Goal: Task Accomplishment & Management: Manage account settings

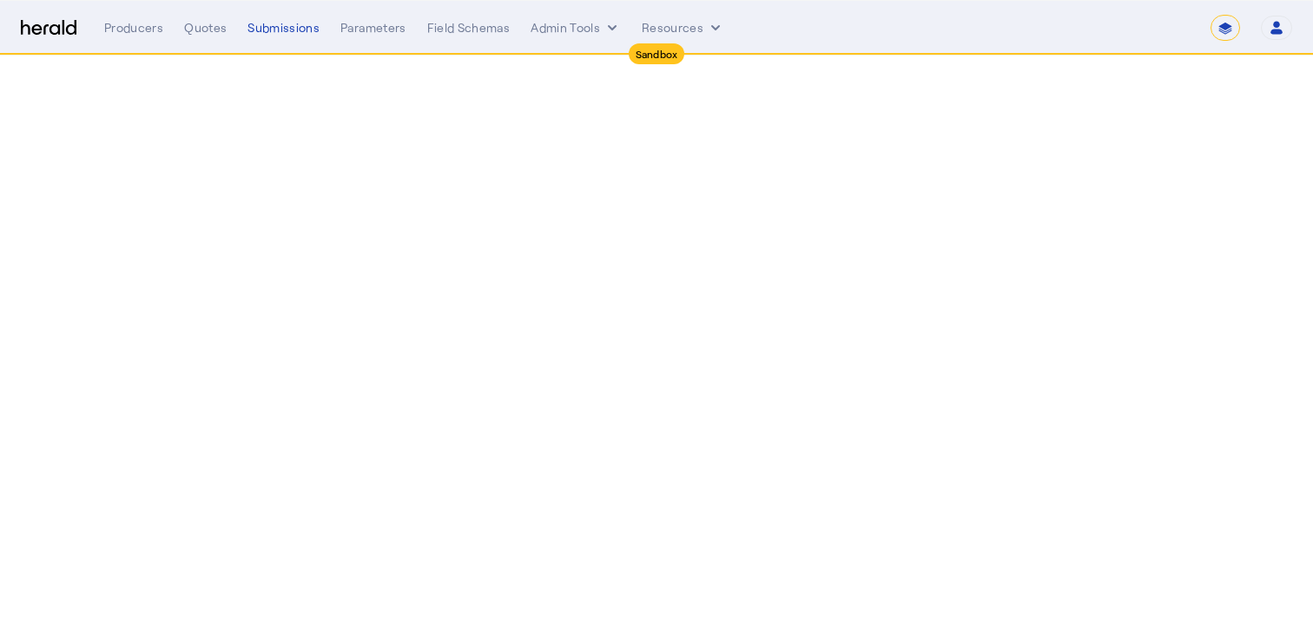
select select "*******"
select select "pfm_2v8p_herald_api"
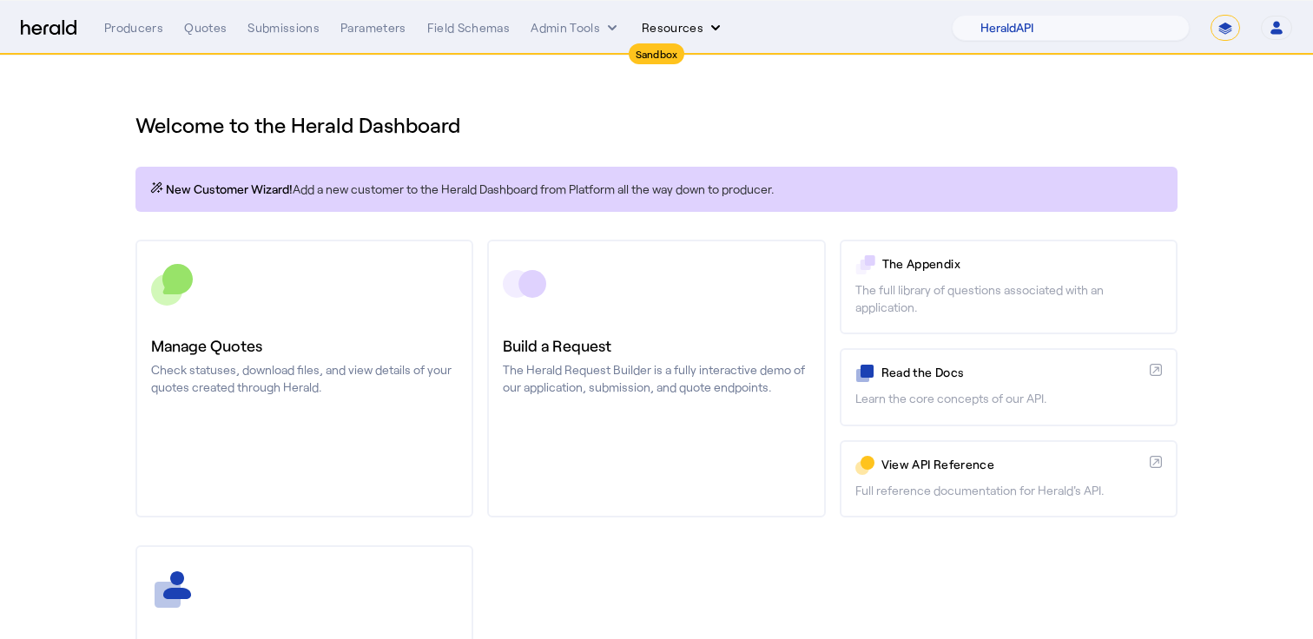
click at [662, 23] on button "Resources" at bounding box center [683, 27] width 83 height 17
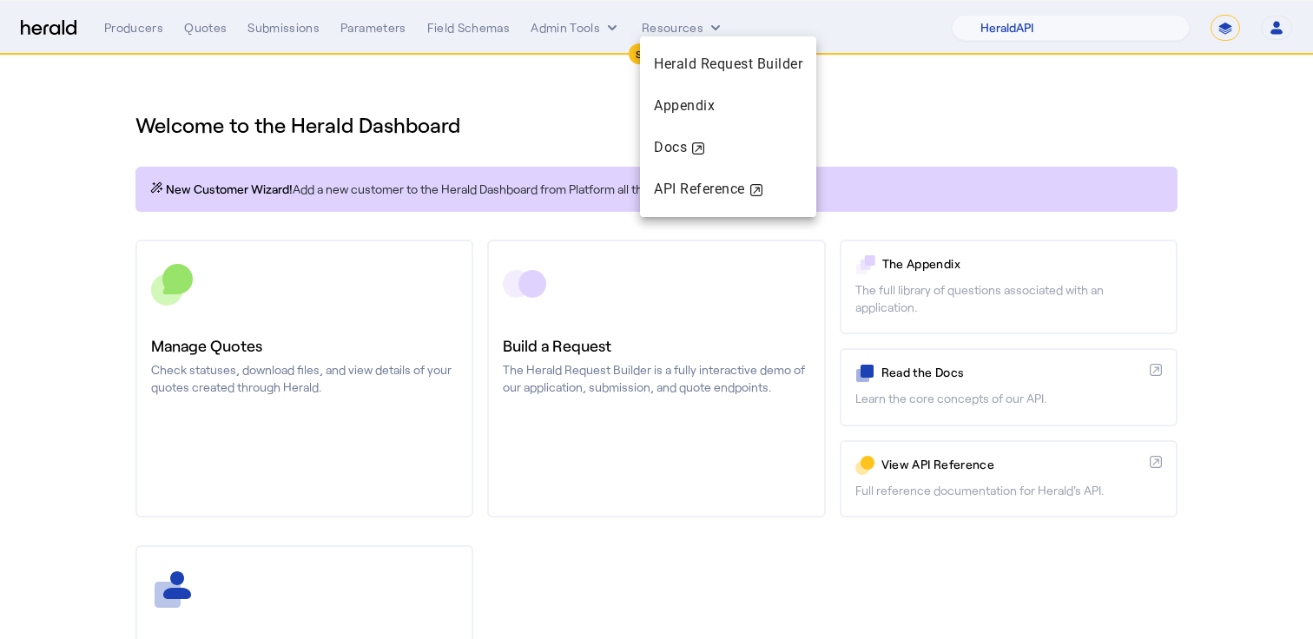
click at [688, 34] on div at bounding box center [656, 319] width 1313 height 639
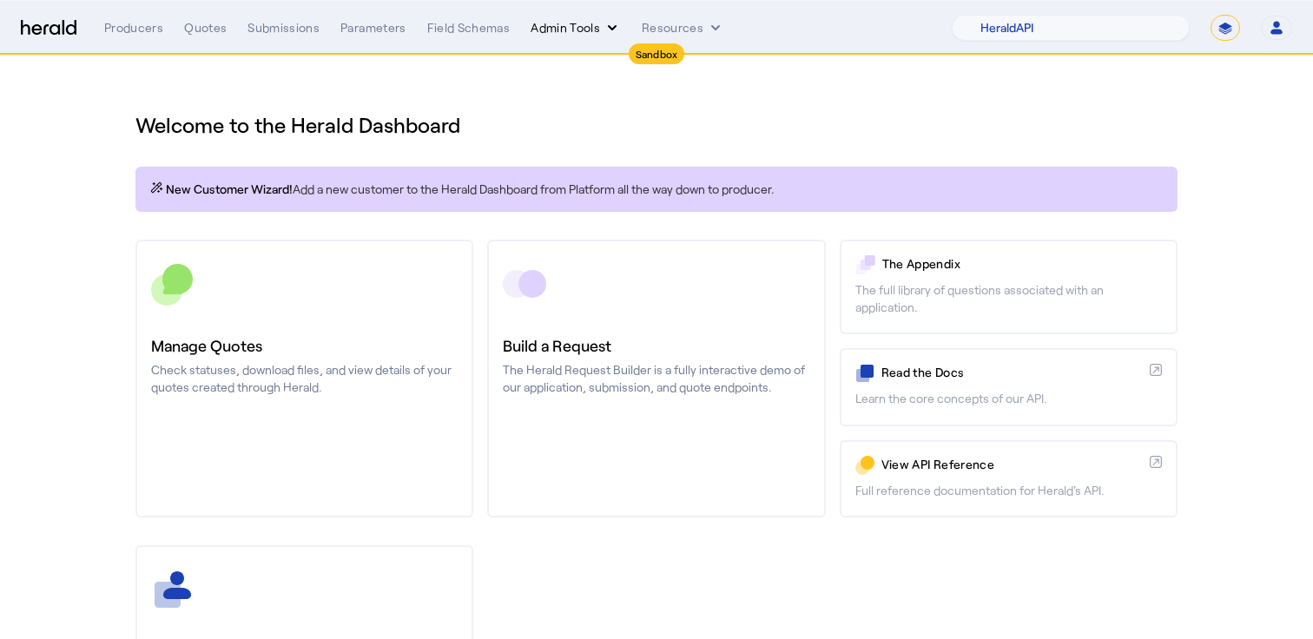
click at [576, 31] on button "Admin Tools" at bounding box center [576, 27] width 90 height 17
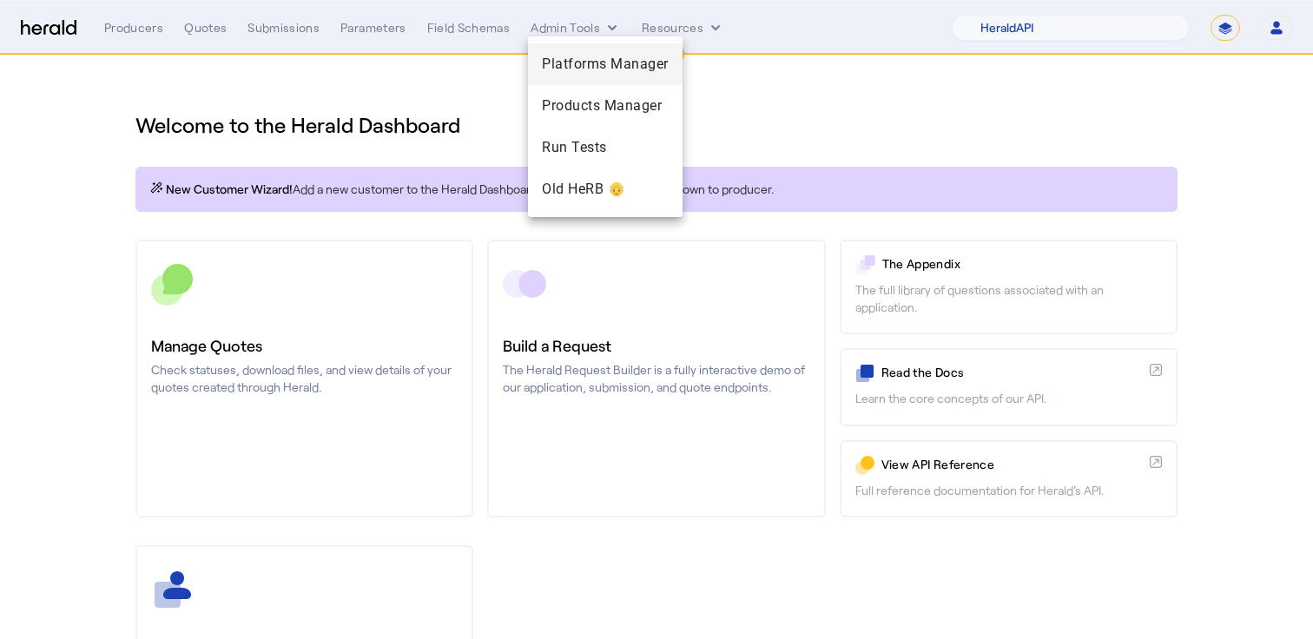
click at [607, 56] on span "Platforms Manager" at bounding box center [605, 64] width 127 height 21
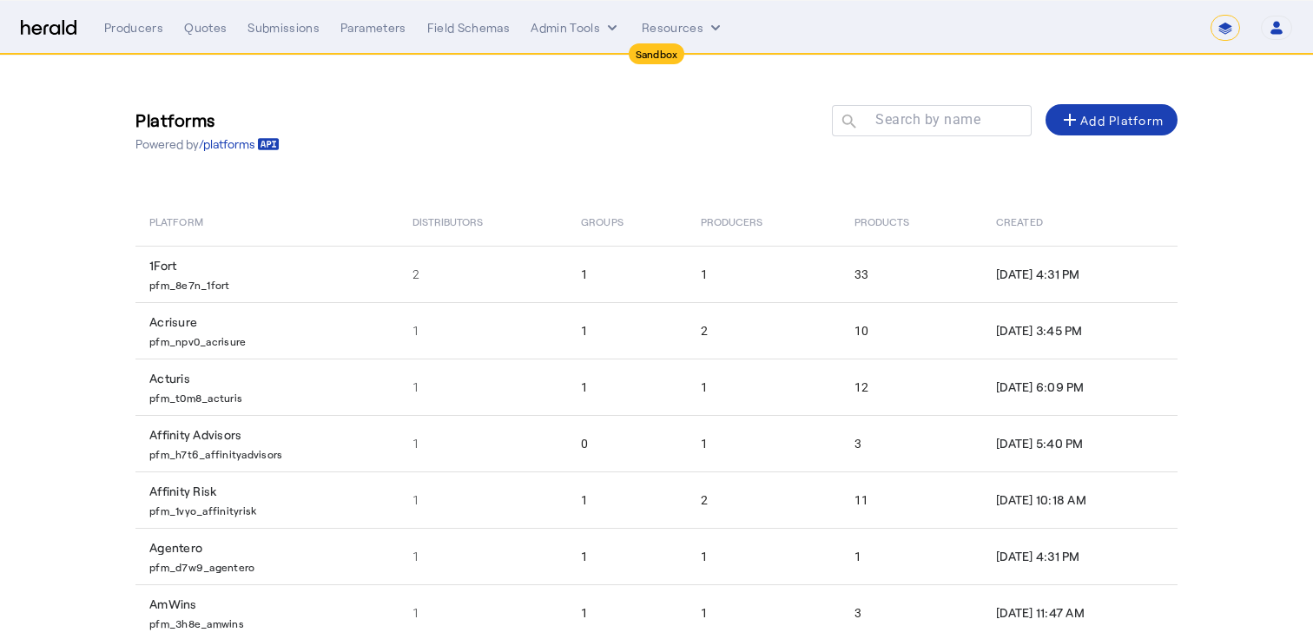
click at [1231, 36] on select "**********" at bounding box center [1226, 28] width 30 height 26
click at [964, 129] on div at bounding box center [940, 129] width 156 height 49
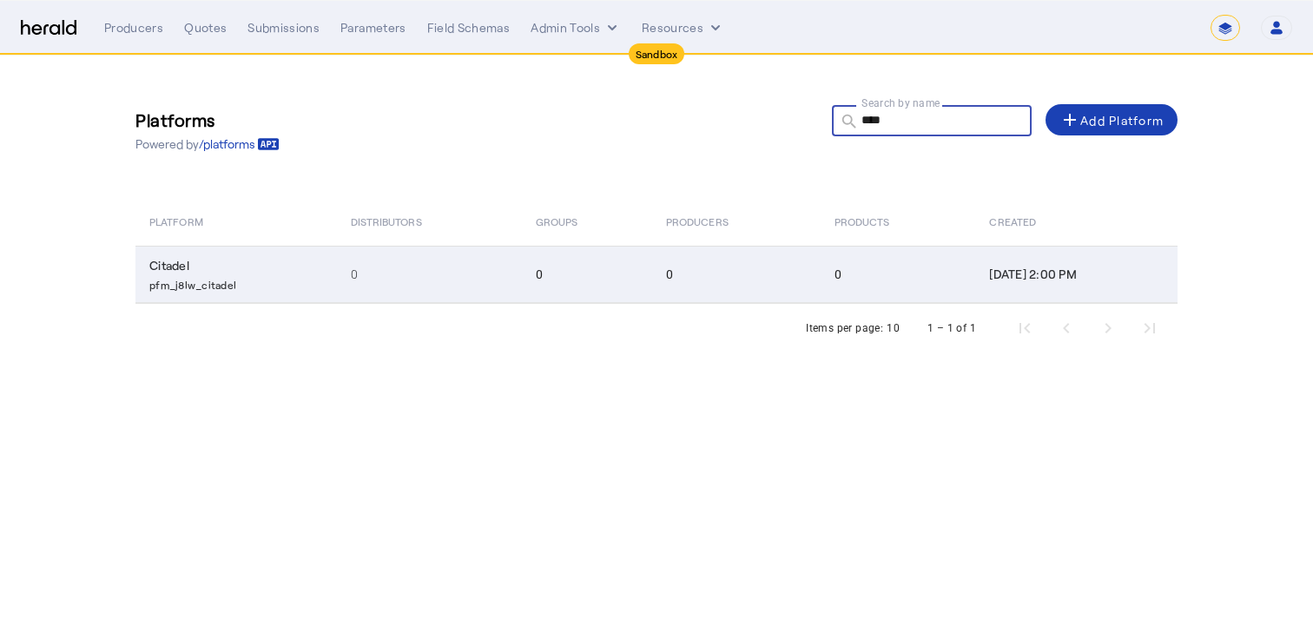
type input "****"
click at [248, 261] on td "Citadel pfm_j8lw_citadel" at bounding box center [236, 274] width 202 height 57
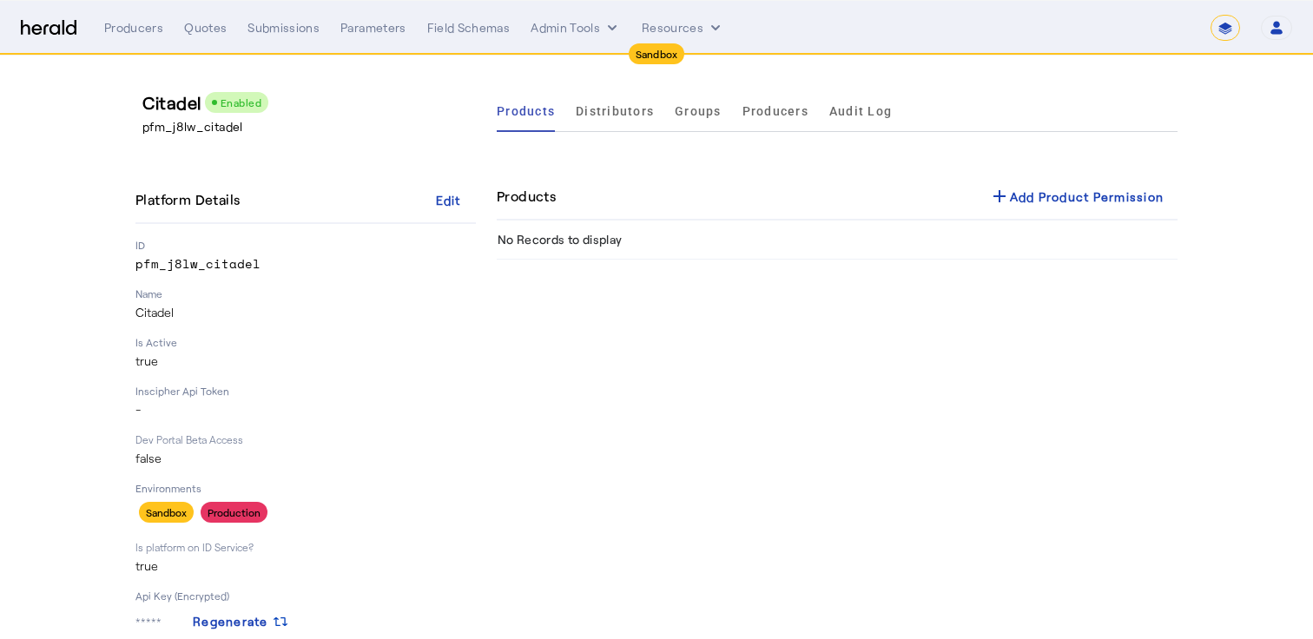
click at [200, 118] on p "pfm_j8lw_citadel" at bounding box center [312, 126] width 340 height 17
click at [200, 124] on p "pfm_j8lw_citadel" at bounding box center [312, 126] width 340 height 17
click at [172, 131] on p "pfm_j8lw_citadel" at bounding box center [312, 126] width 340 height 17
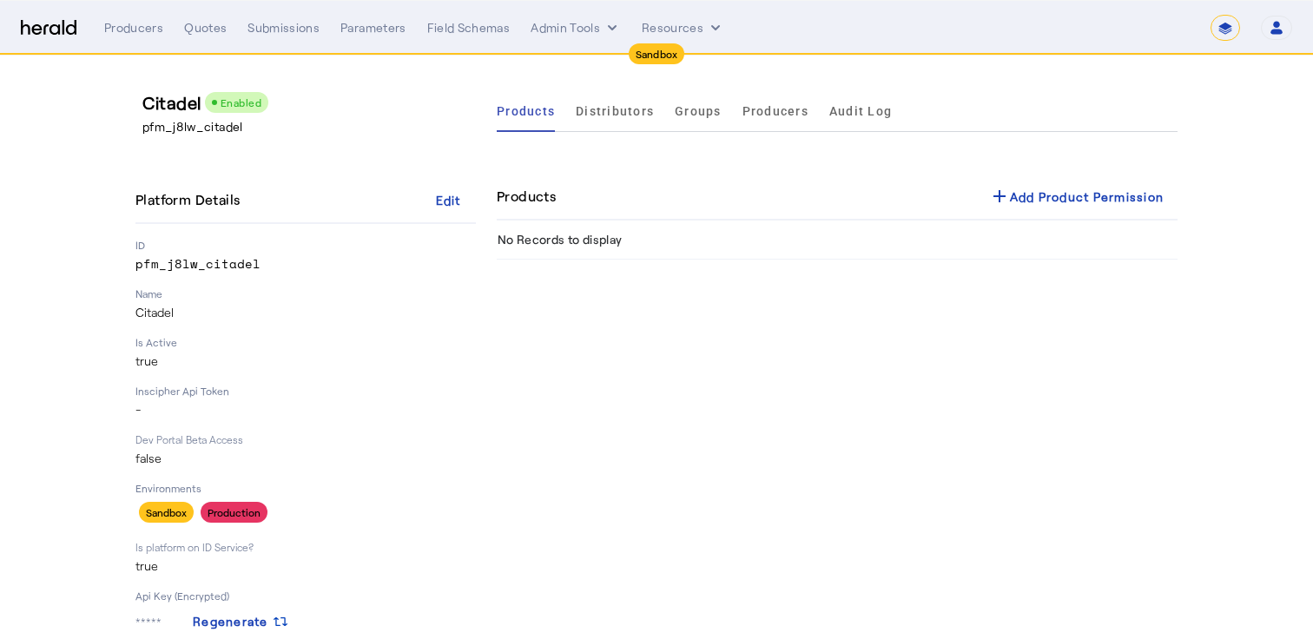
copy p "pfm_j8lw_citadel"
click at [1281, 21] on icon "button" at bounding box center [1277, 28] width 16 height 16
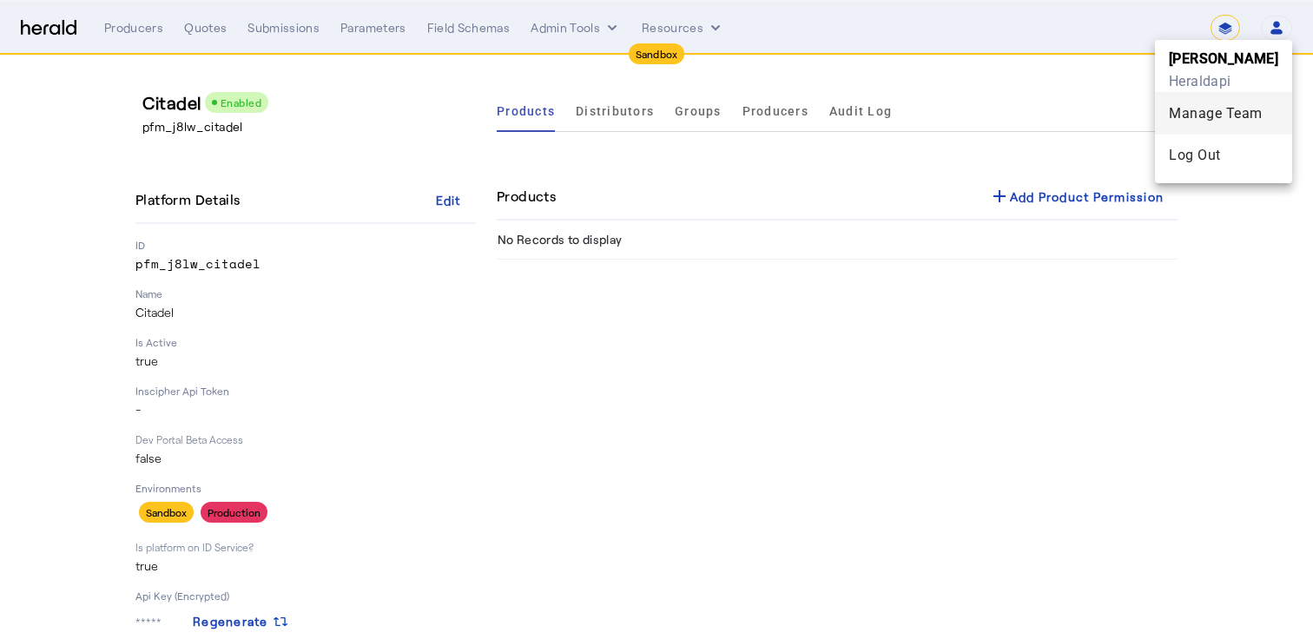
click at [1221, 114] on div "Manage Team" at bounding box center [1223, 113] width 109 height 21
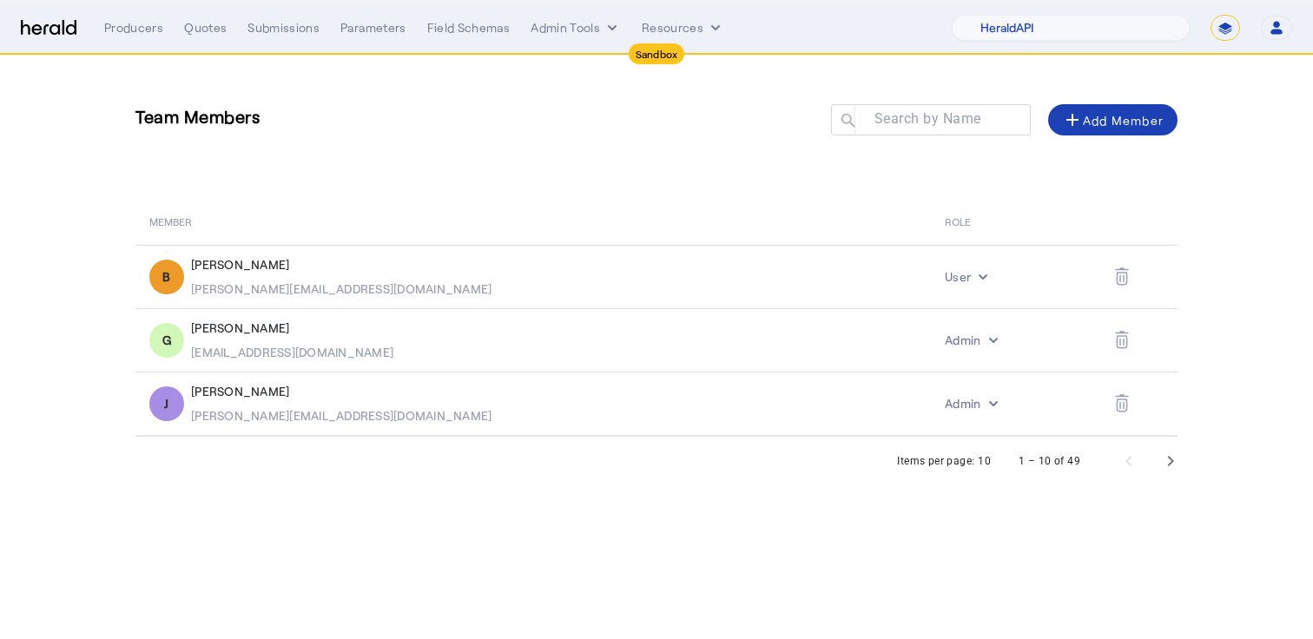
click at [1135, 43] on nav "Sandbox Menu Producers Quotes Submissions Parameters Field Schemas Admin Tools …" at bounding box center [656, 28] width 1313 height 54
click at [1135, 20] on select "1Fort Acrisure Acturis Affinity Advisors Affinity Risk Agentero AmWins Anzen Ao…" at bounding box center [1071, 28] width 238 height 26
select select "pfm_j8lw_citadel"
click at [994, 15] on select "1Fort Acrisure Acturis Affinity Advisors Affinity Risk Agentero AmWins Anzen Ao…" at bounding box center [1071, 28] width 238 height 26
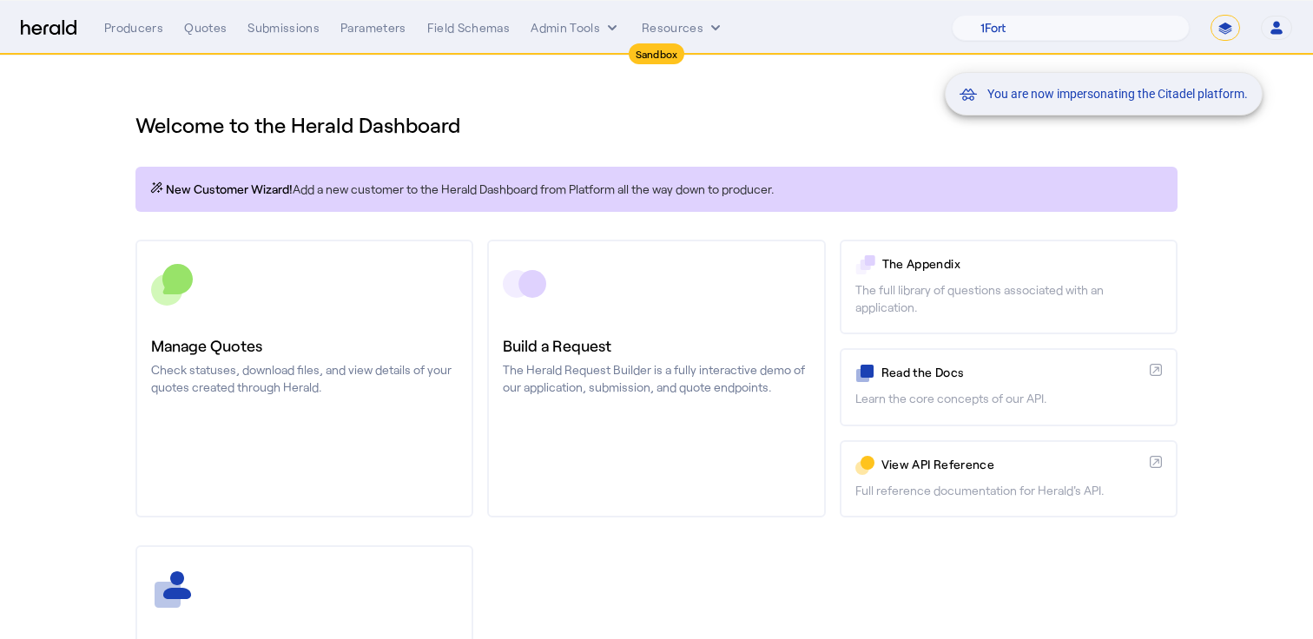
click at [1273, 27] on mat-snack-bar-container "You are now impersonating the Citadel platform." at bounding box center [1147, 28] width 318 height 43
click at [1281, 27] on mat-snack-bar-container "You are now impersonating the Citadel platform." at bounding box center [1147, 28] width 318 height 43
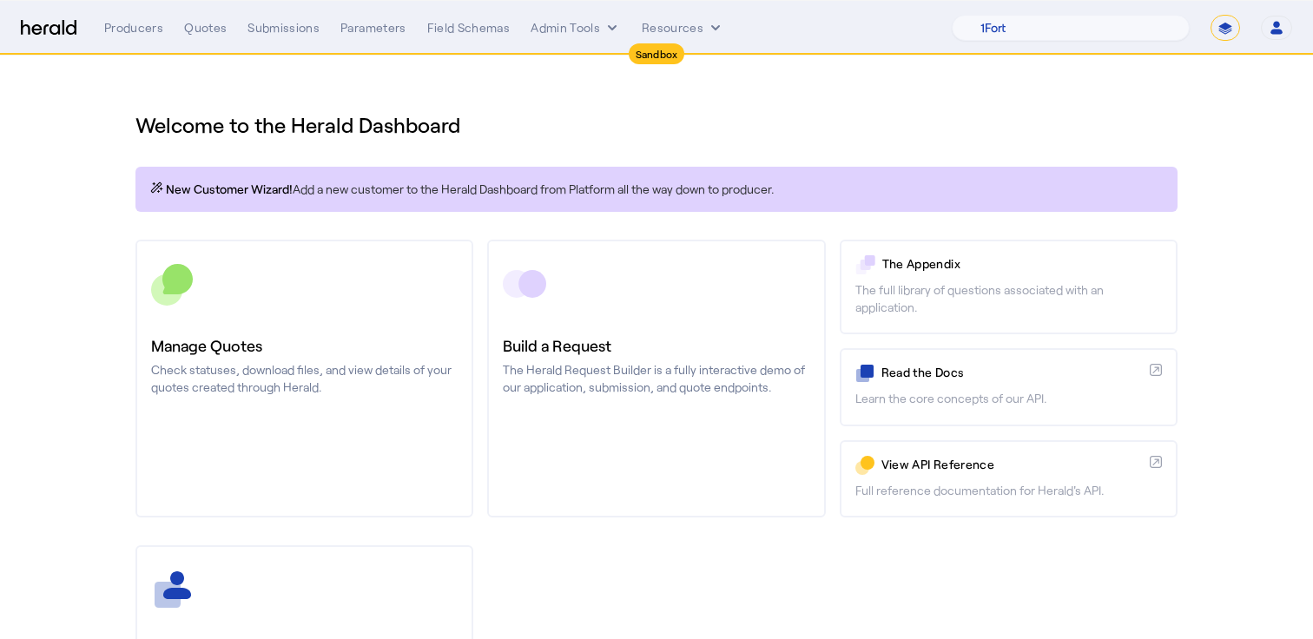
click at [1281, 26] on icon "button" at bounding box center [1277, 28] width 16 height 16
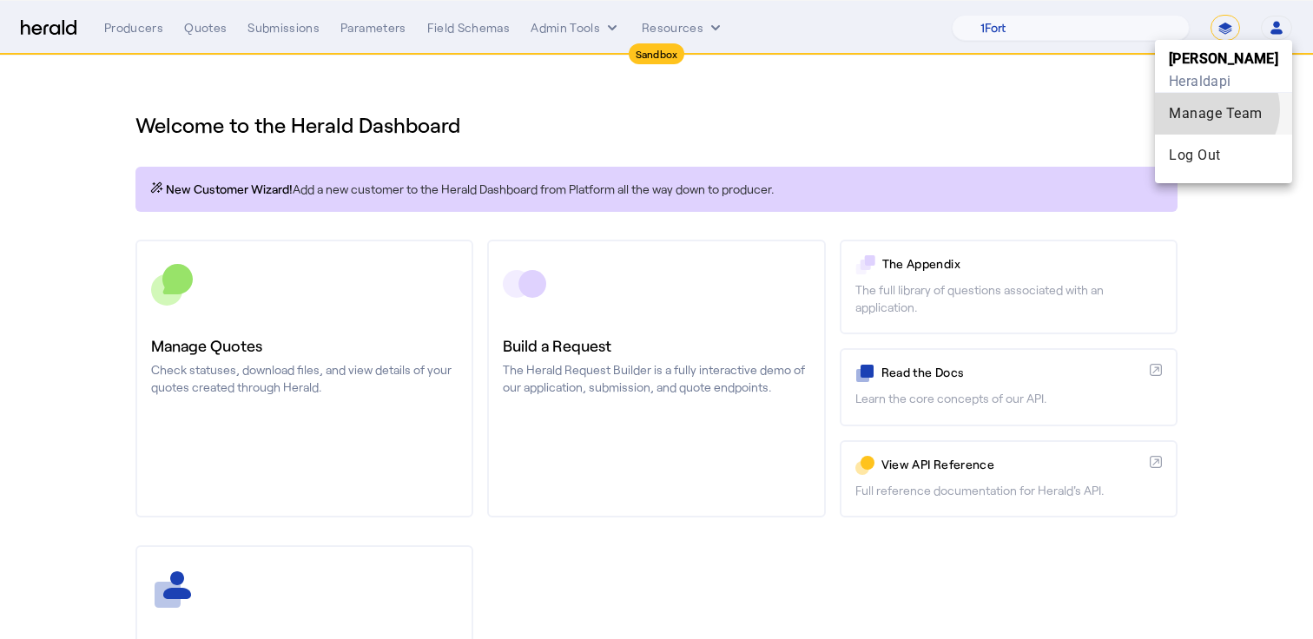
click at [1228, 110] on div "Manage Team" at bounding box center [1223, 113] width 109 height 21
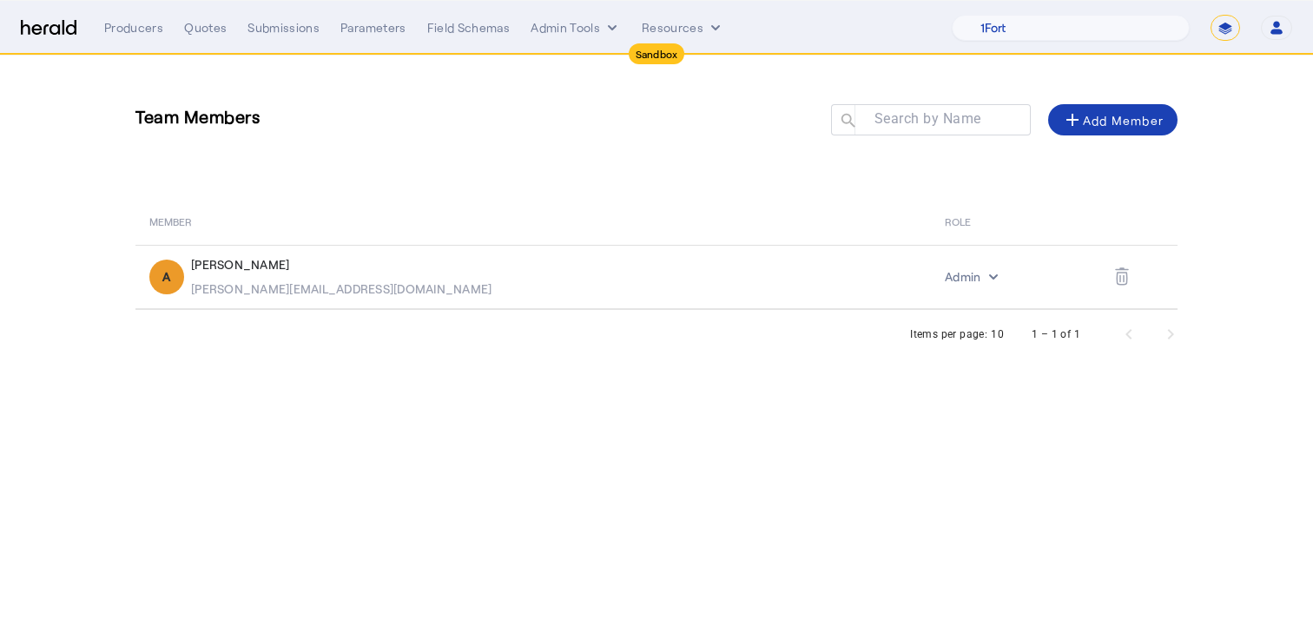
click at [713, 538] on body "Sandbox Menu Producers Quotes Submissions Parameters Field Schemas Admin Tools …" at bounding box center [656, 319] width 1313 height 639
